Goal: Task Accomplishment & Management: Manage account settings

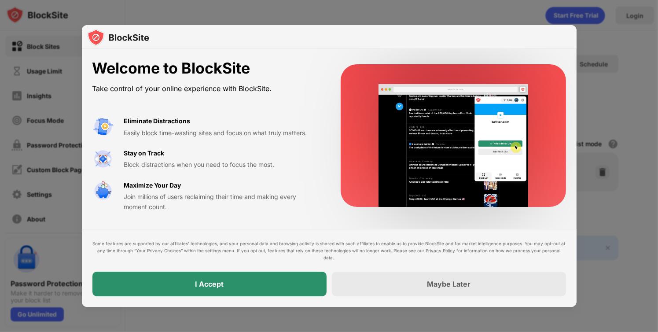
click at [240, 283] on div "I Accept" at bounding box center [209, 284] width 234 height 25
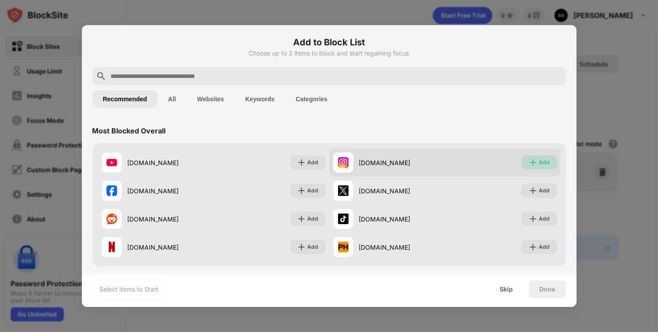
click at [529, 163] on img at bounding box center [533, 162] width 9 height 9
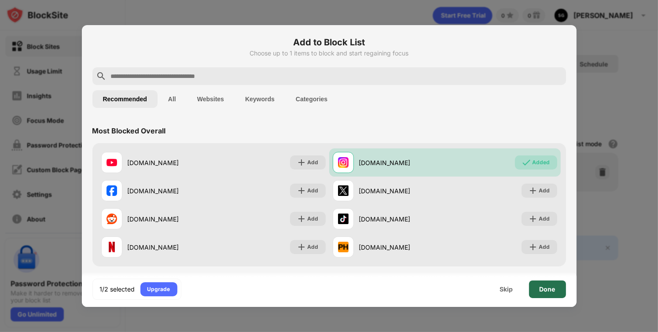
click at [547, 286] on div "Done" at bounding box center [548, 289] width 16 height 7
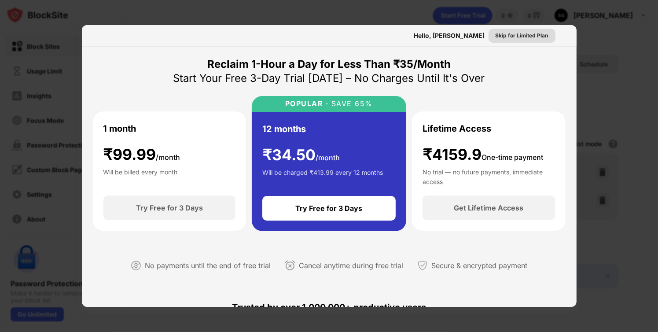
click at [496, 37] on div "Skip for Limited Plan" at bounding box center [522, 35] width 53 height 9
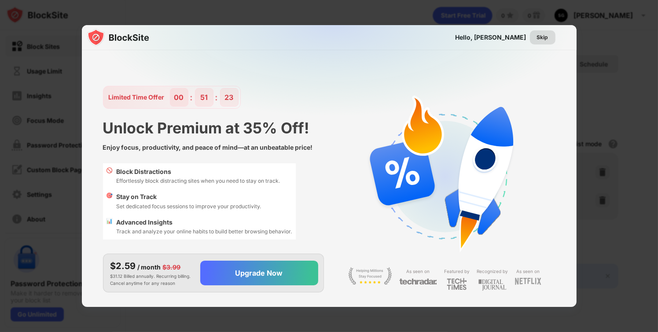
click at [535, 37] on div "Skip" at bounding box center [543, 37] width 26 height 14
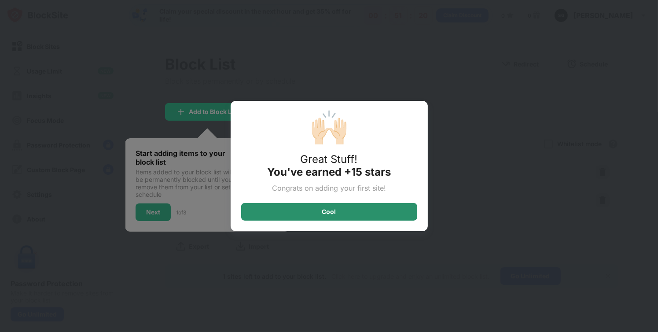
click at [364, 209] on div "Cool" at bounding box center [329, 212] width 176 height 18
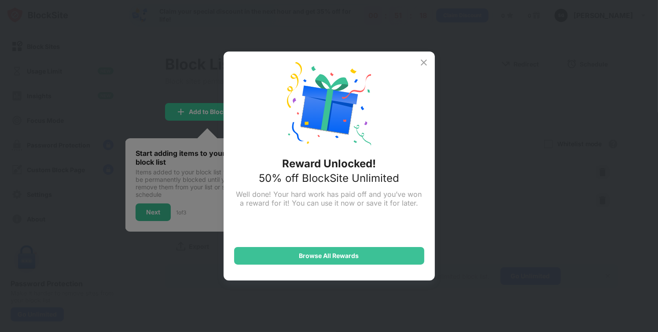
click at [426, 63] on img at bounding box center [424, 62] width 11 height 11
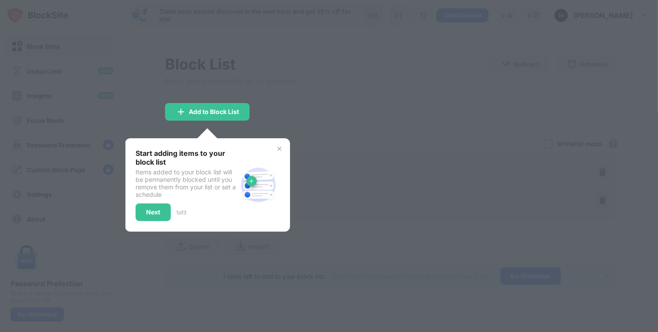
click at [362, 170] on div at bounding box center [329, 166] width 658 height 332
click at [281, 148] on img at bounding box center [279, 148] width 7 height 7
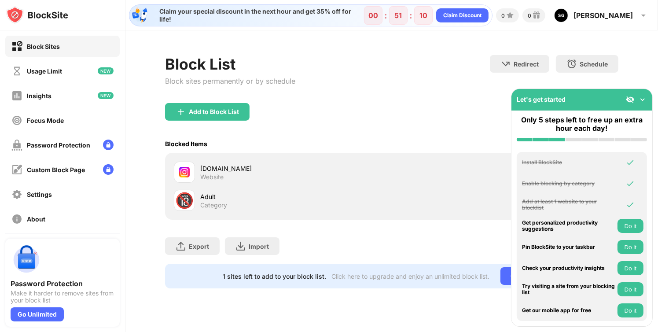
click at [643, 100] on img at bounding box center [642, 99] width 9 height 9
